Goal: Ask a question

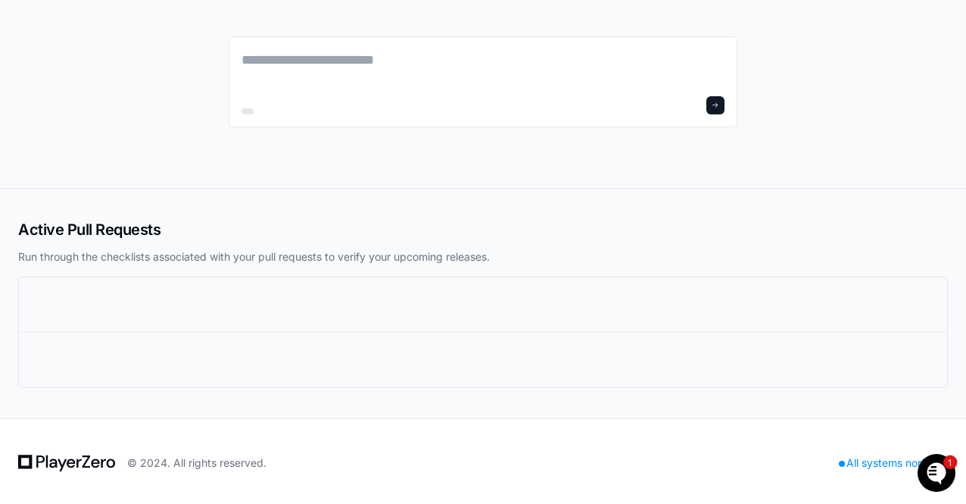
click at [931, 475] on icon "Open customer support" at bounding box center [937, 491] width 38 height 38
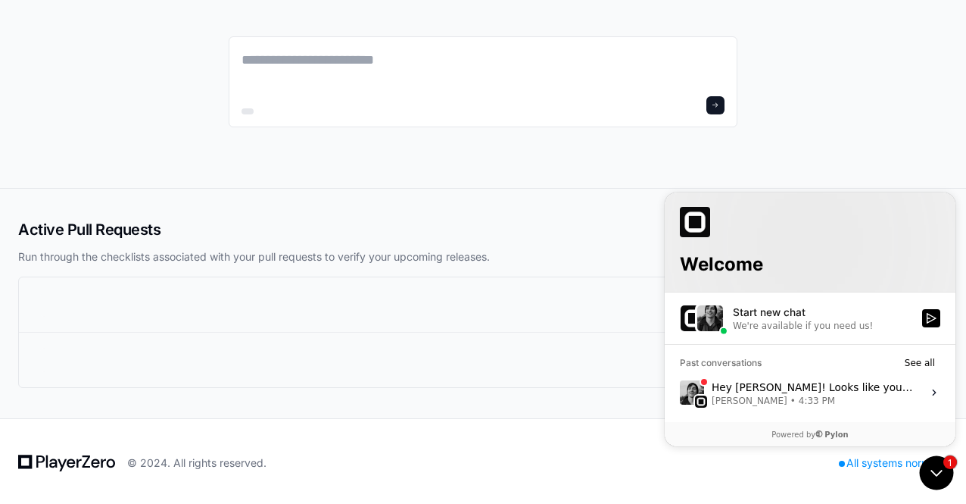
click at [840, 324] on div "We're available if you need us!" at bounding box center [803, 325] width 140 height 12
click at [922, 324] on button "Start new chat We're available if you need us!" at bounding box center [931, 317] width 18 height 18
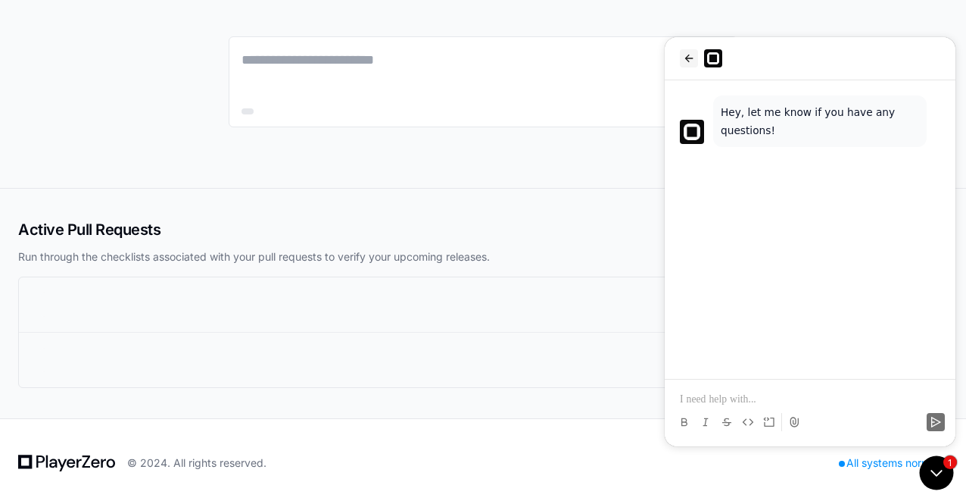
click at [685, 49] on button "back" at bounding box center [689, 58] width 18 height 18
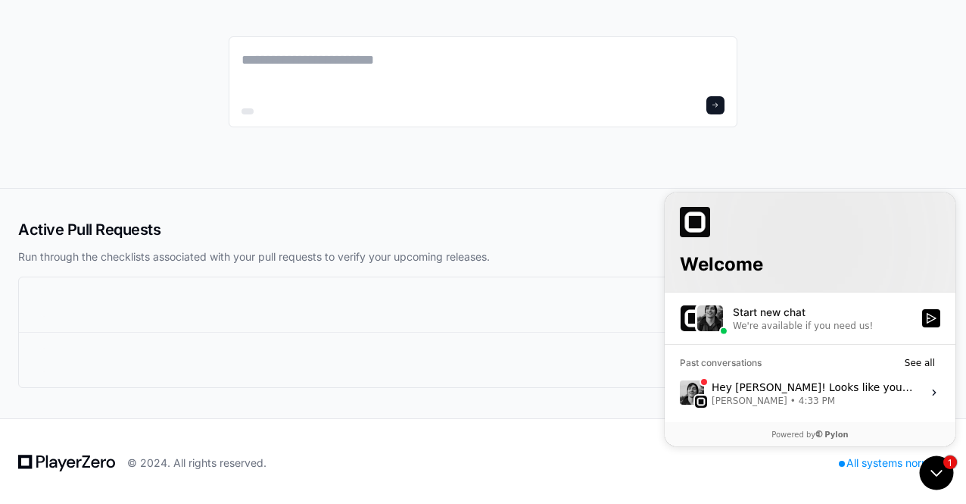
click at [768, 384] on div "Hey [PERSON_NAME]! Looks like you asked a question in the support widget. If yo…" at bounding box center [812, 391] width 201 height 29
click at [680, 391] on button "View issue" at bounding box center [679, 391] width 1 height 1
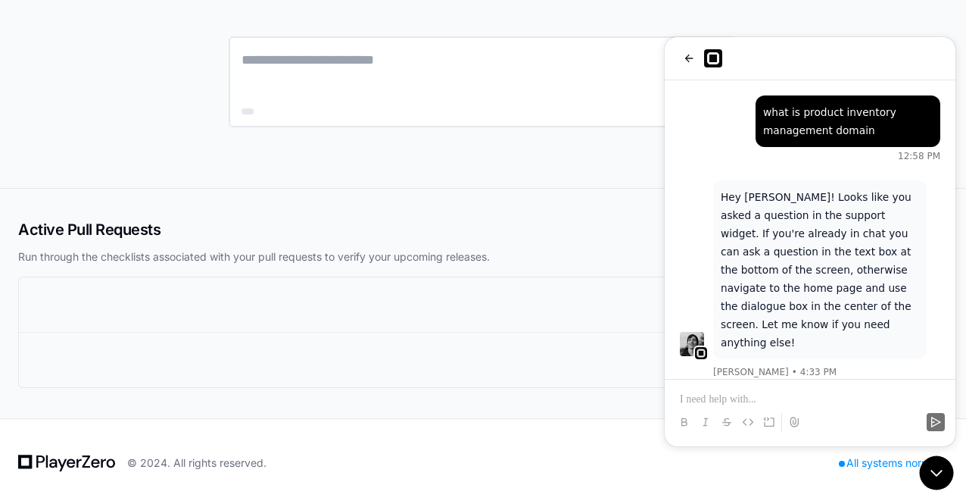
click at [351, 125] on div at bounding box center [483, 81] width 509 height 91
click at [688, 58] on icon "back" at bounding box center [689, 59] width 8 height 8
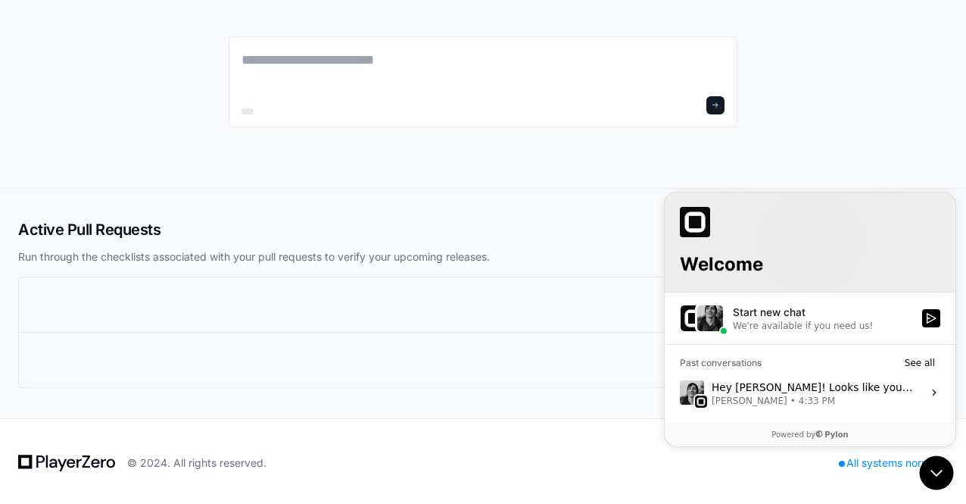
click at [811, 107] on div at bounding box center [483, 94] width 966 height 188
